Goal: Navigation & Orientation: Find specific page/section

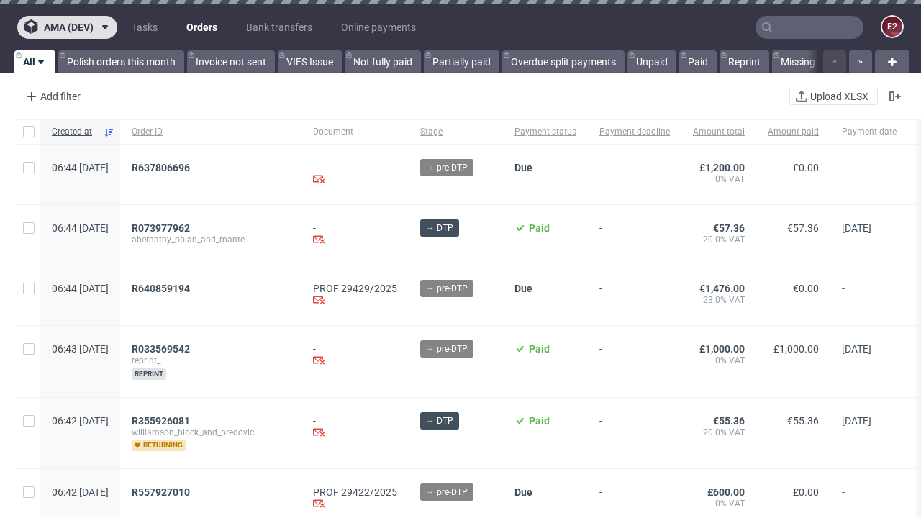
click at [67, 27] on span "ama (dev)" at bounding box center [69, 27] width 50 height 10
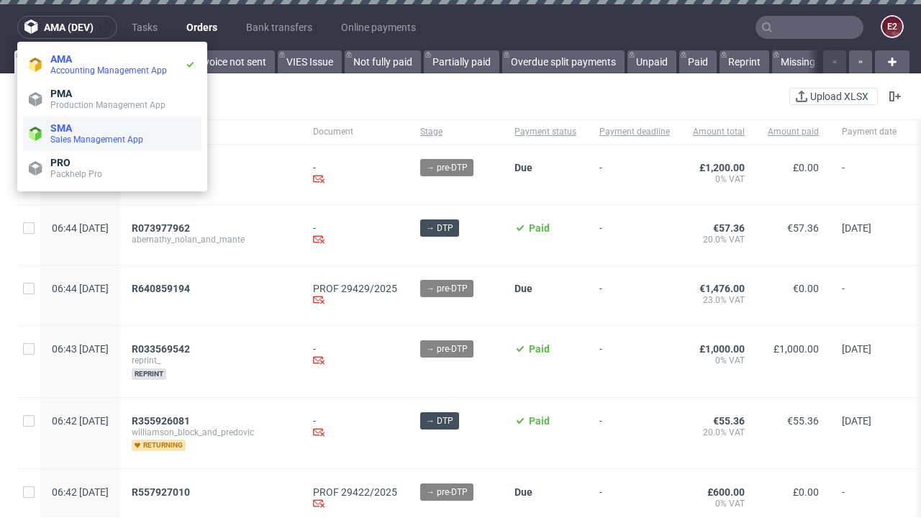
click at [112, 134] on span "Sales Management App" at bounding box center [122, 140] width 145 height 12
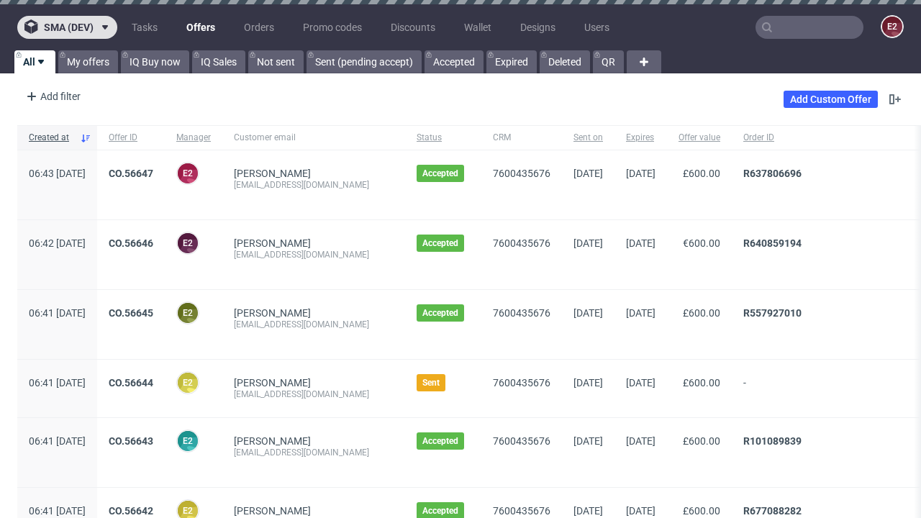
click at [67, 27] on span "sma (dev)" at bounding box center [69, 27] width 50 height 10
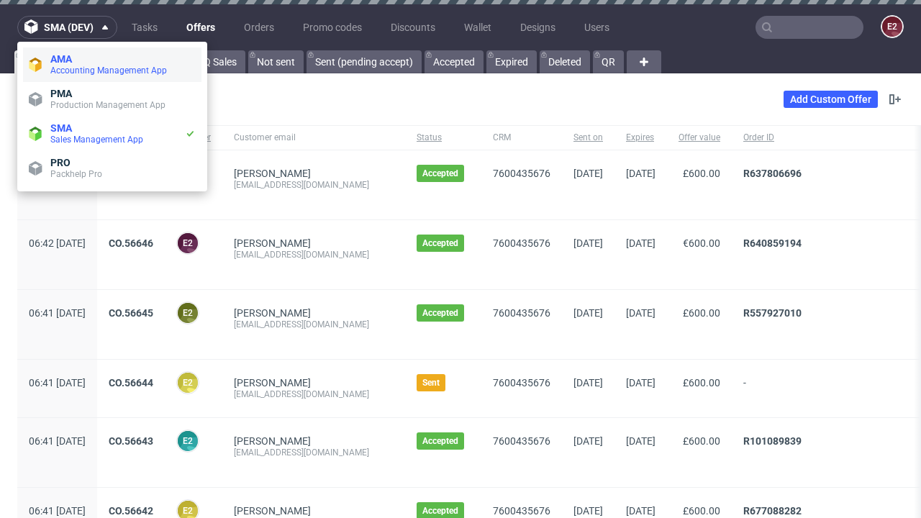
click at [112, 65] on span "Accounting Management App" at bounding box center [122, 71] width 145 height 12
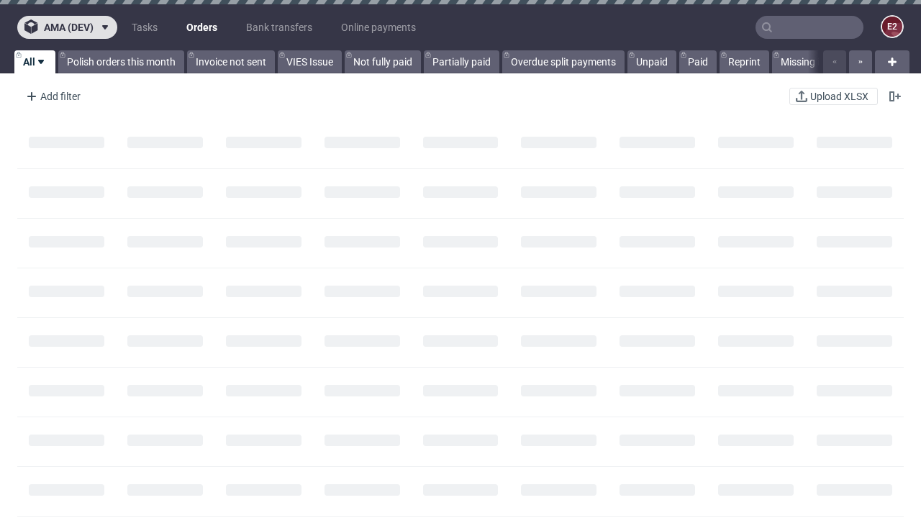
click at [67, 27] on span "ama (dev)" at bounding box center [69, 27] width 50 height 10
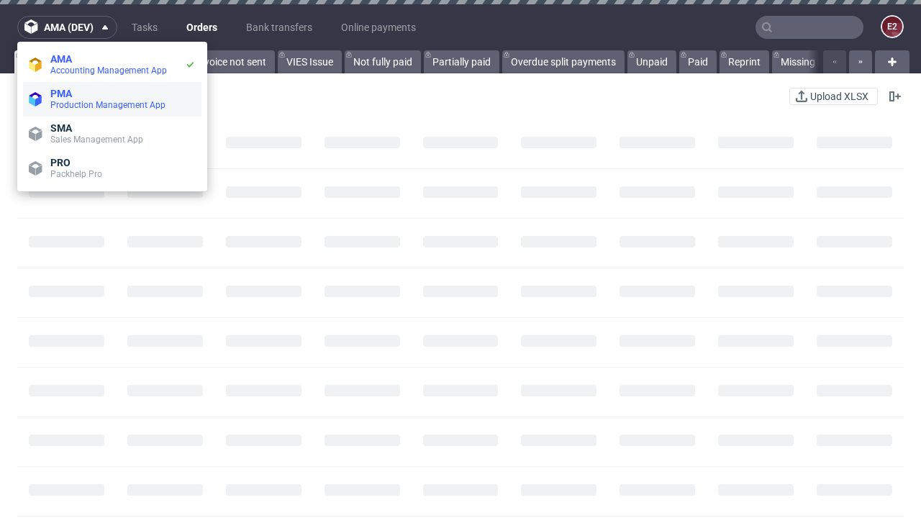
click at [112, 99] on span "Production Management App" at bounding box center [122, 105] width 145 height 12
